Goal: Find specific page/section: Find specific page/section

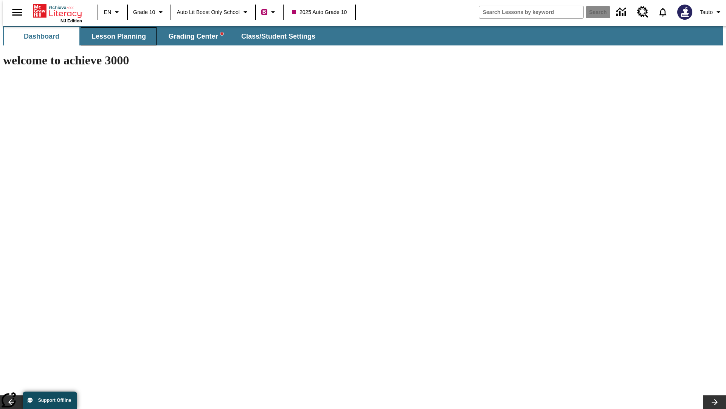
click at [116, 36] on span "Lesson Planning" at bounding box center [119, 36] width 54 height 9
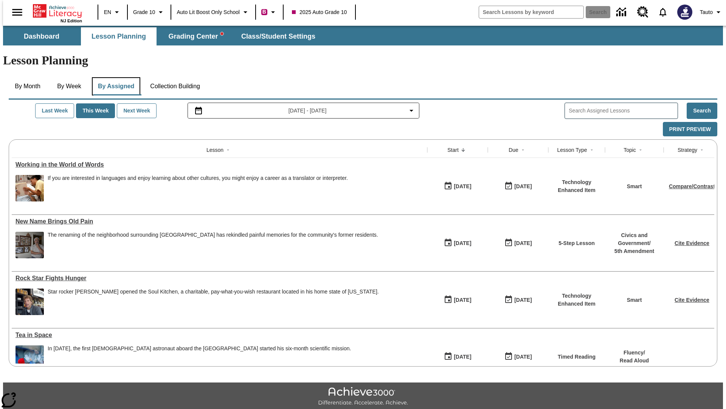
click at [114, 77] on button "By Assigned" at bounding box center [116, 86] width 48 height 18
type input "Working in the World of Words"
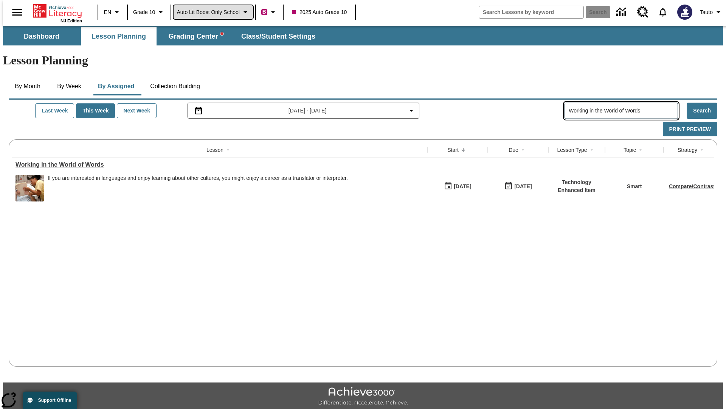
click at [213, 12] on span "Auto Lit Boost only School" at bounding box center [208, 12] width 63 height 8
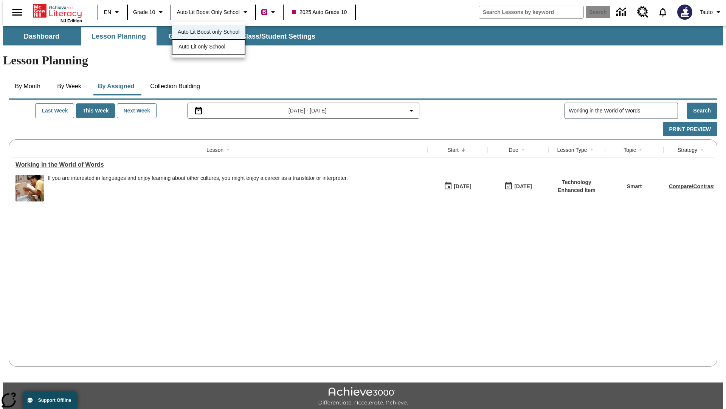
click at [202, 47] on span "Auto Lit only School" at bounding box center [202, 47] width 47 height 8
